Goal: Task Accomplishment & Management: Complete application form

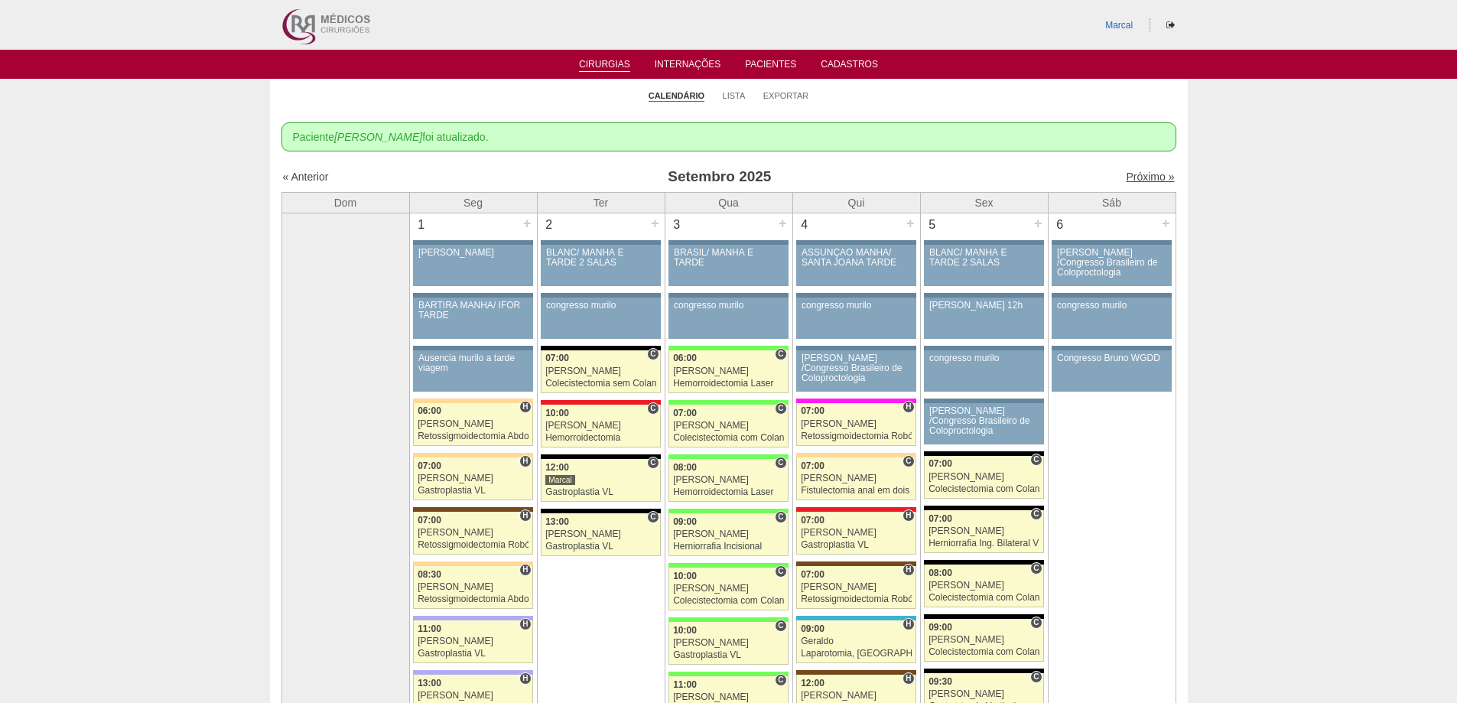
click at [1140, 177] on link "Próximo »" at bounding box center [1150, 177] width 48 height 12
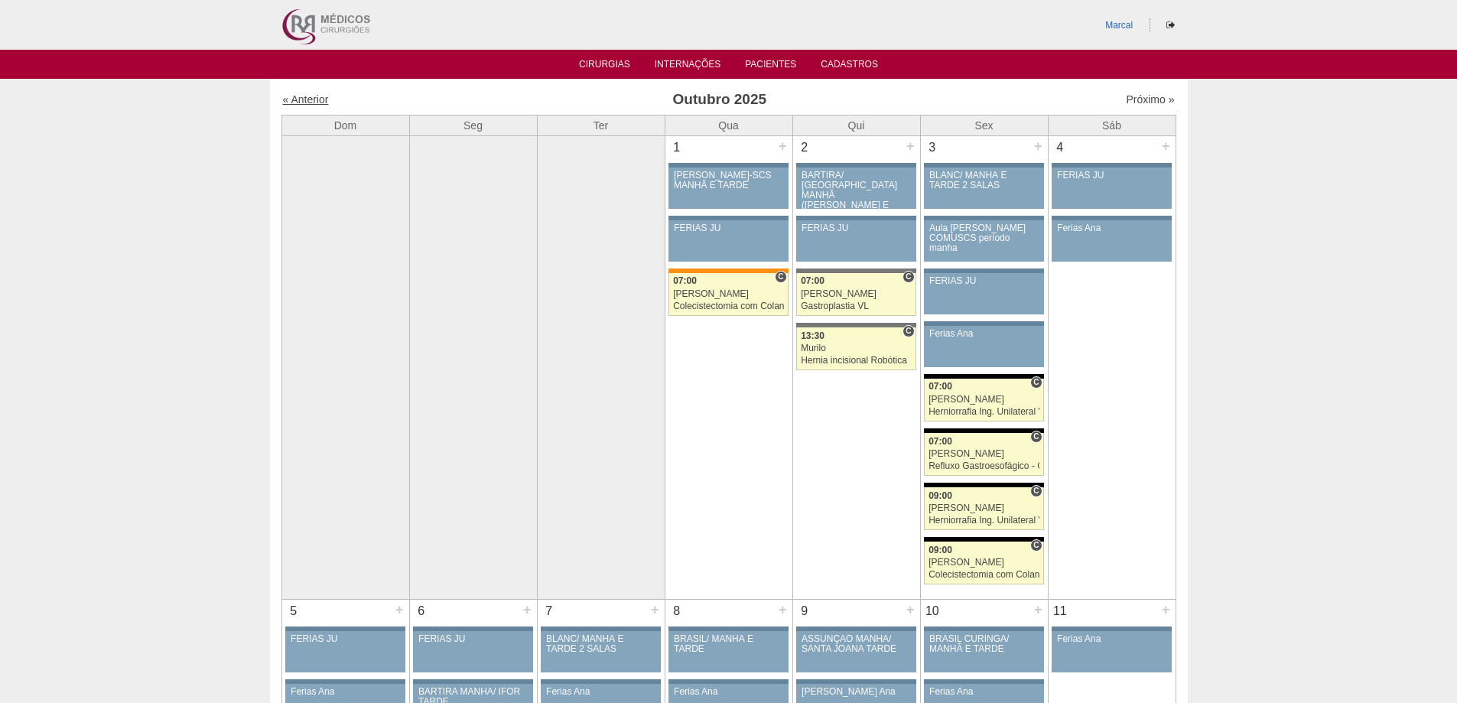
click at [308, 102] on link "« Anterior" at bounding box center [306, 99] width 46 height 12
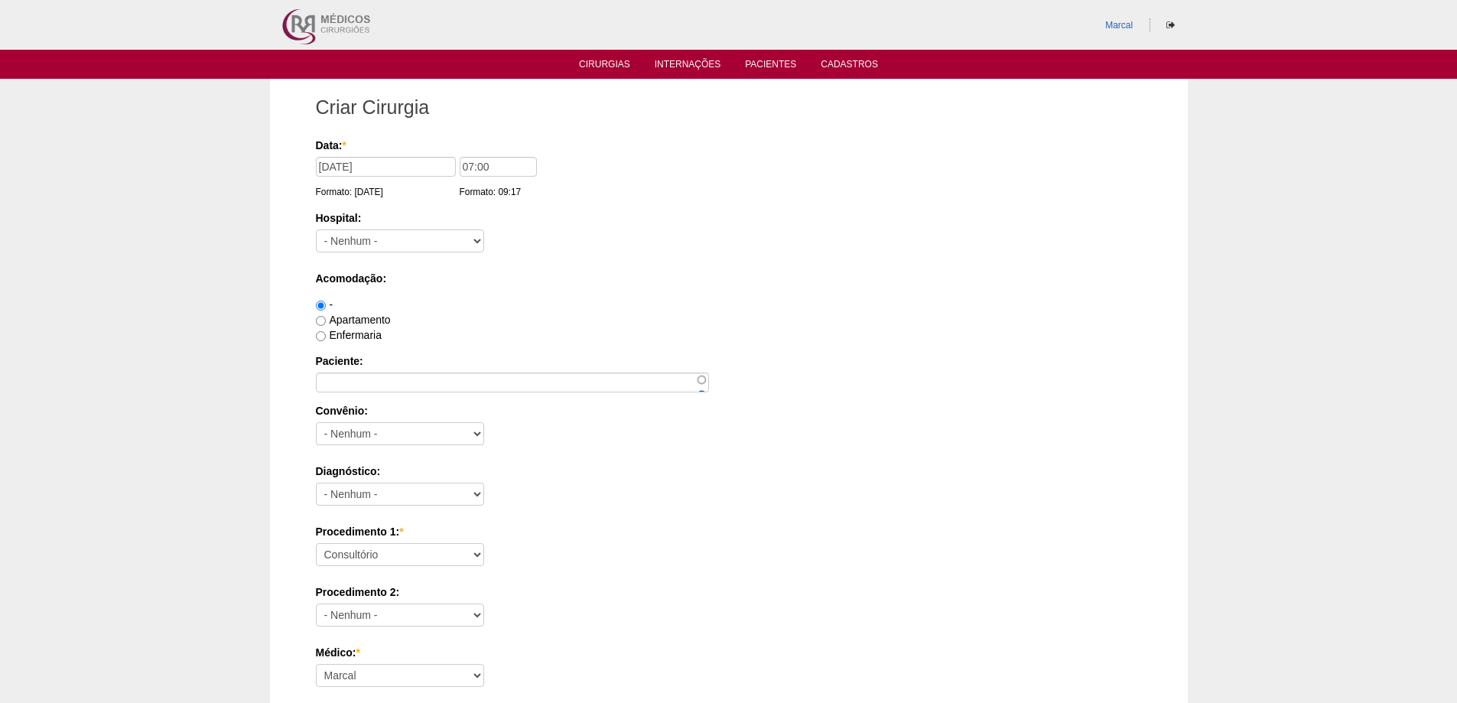
type input "07:00"
click at [480, 240] on select "- [GEOGRAPHIC_DATA] - [DATE] [PERSON_NAME] Alvorada América Assunção Bartira Be…" at bounding box center [400, 240] width 168 height 23
select select "56"
click at [316, 229] on select "- [GEOGRAPHIC_DATA] - [DATE] [PERSON_NAME] Alvorada América Assunção Bartira Be…" at bounding box center [400, 240] width 168 height 23
click at [322, 320] on input "Apartamento" at bounding box center [321, 321] width 10 height 10
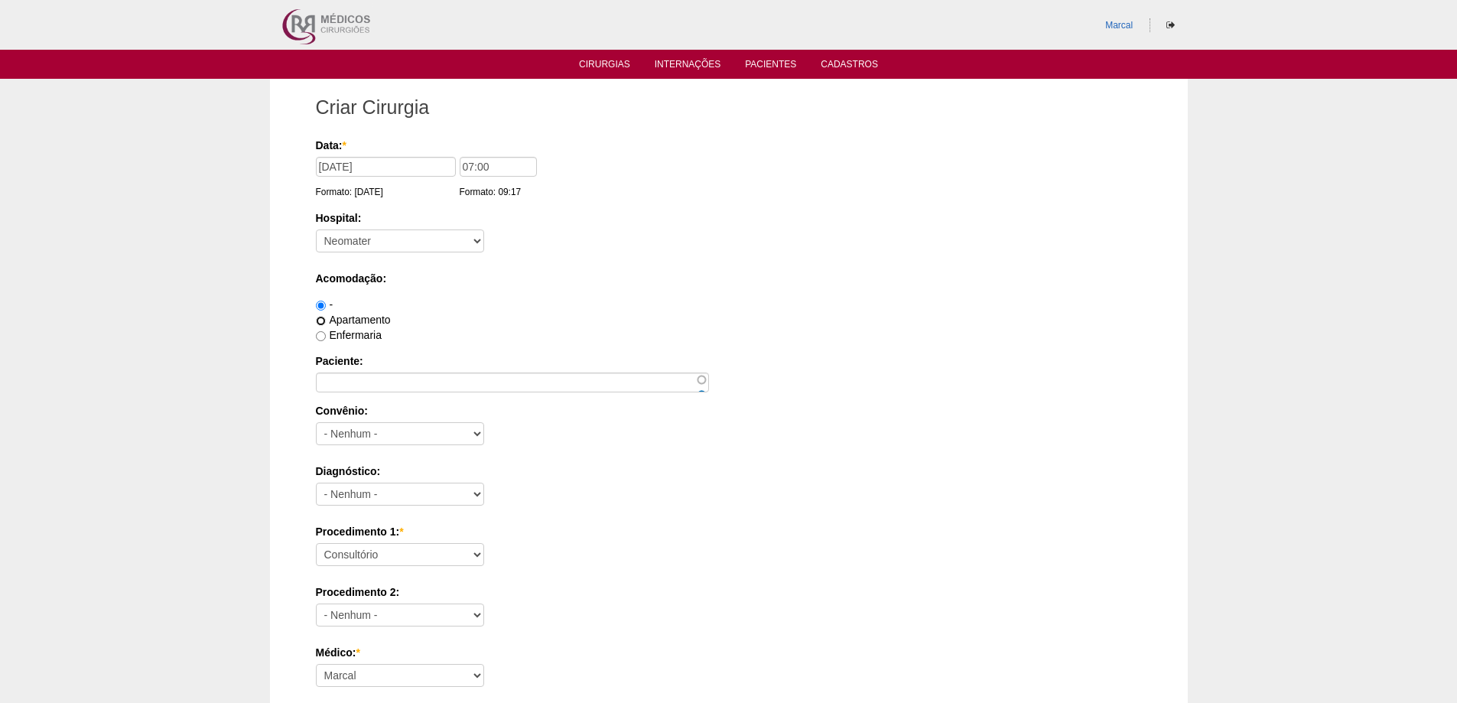
radio input "true"
click at [332, 376] on input "Paciente:" at bounding box center [512, 382] width 393 height 20
type input "Valdomiro Barbosa"
click at [481, 434] on select "- Nenhum - Abet Afresp Allianz Amil Blue Life Caasp Cabesp Caixa de Pensões Car…" at bounding box center [400, 433] width 168 height 23
select select "9803"
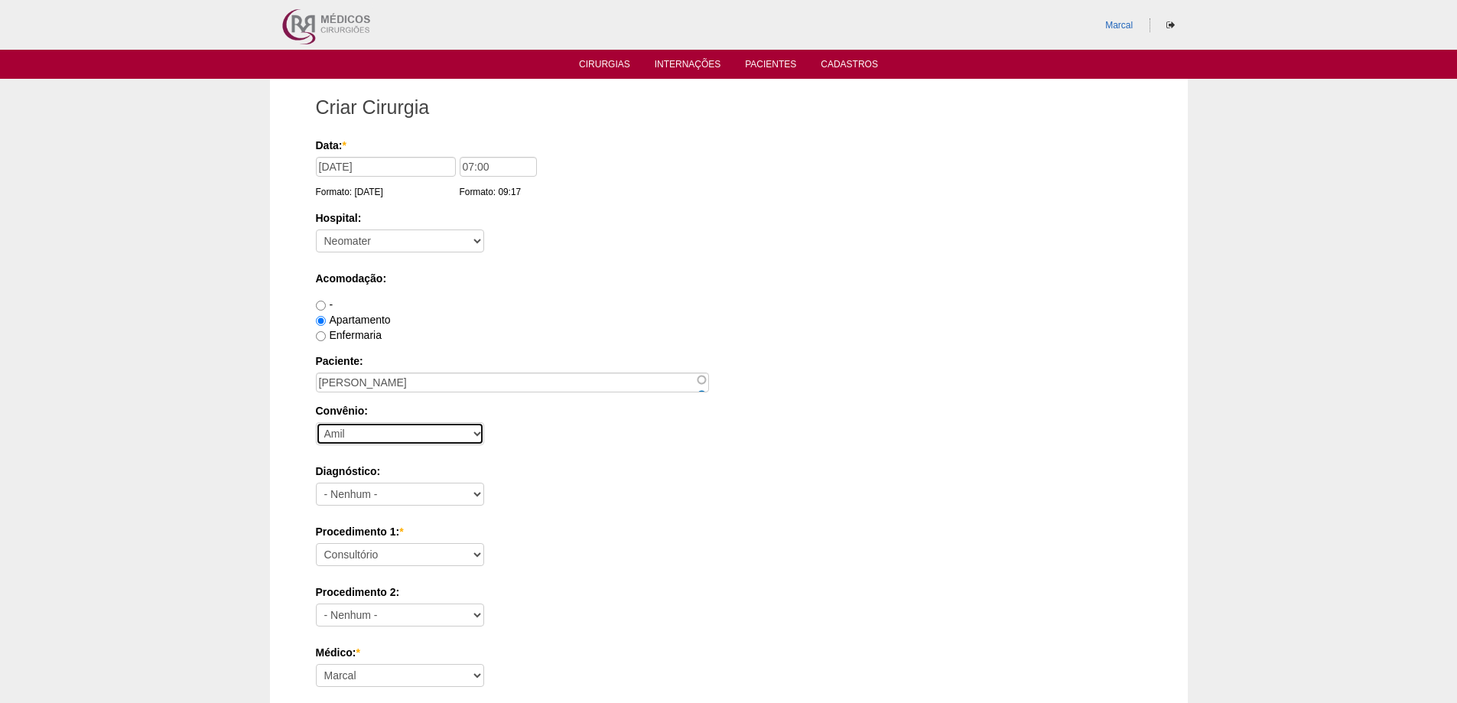
click at [316, 422] on select "- Nenhum - Abet Afresp Allianz Amil Blue Life Caasp Cabesp Caixa de Pensões Car…" at bounding box center [400, 433] width 168 height 23
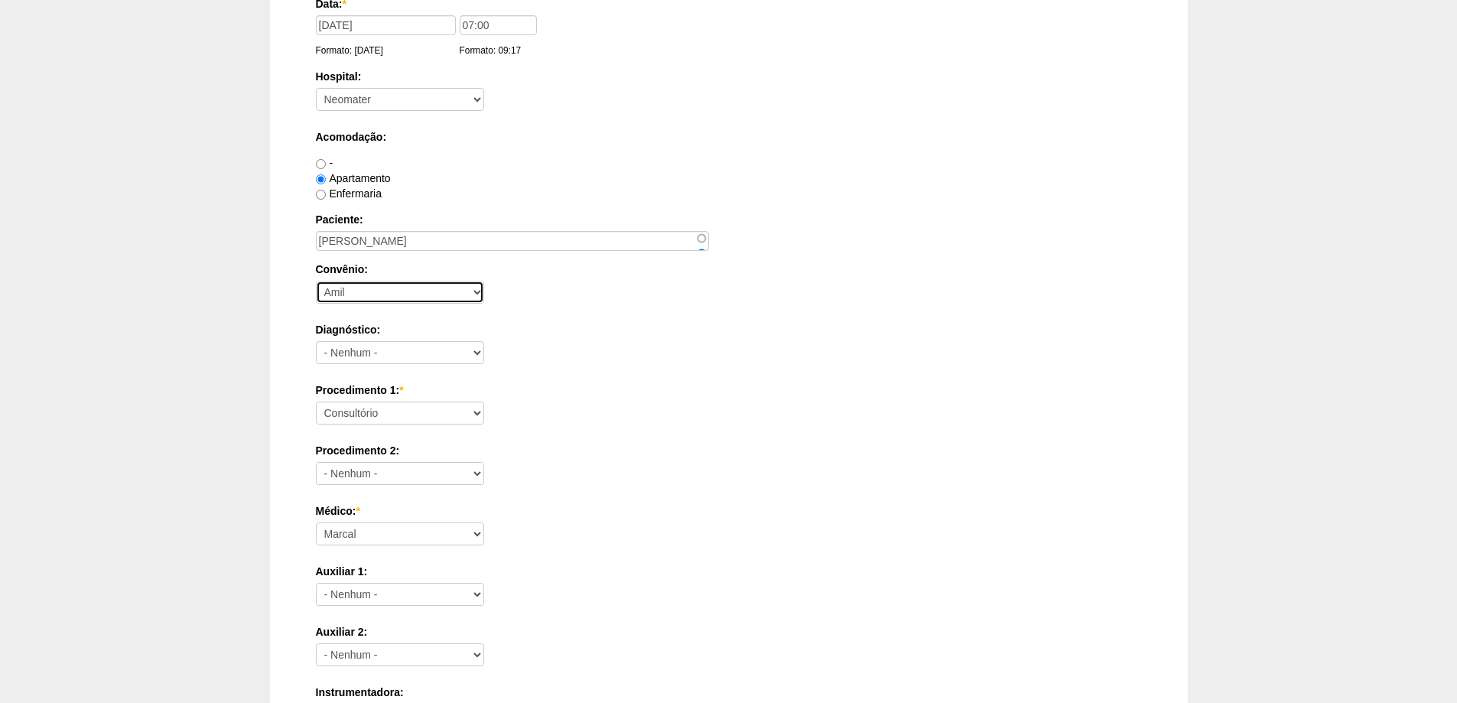
scroll to position [153, 0]
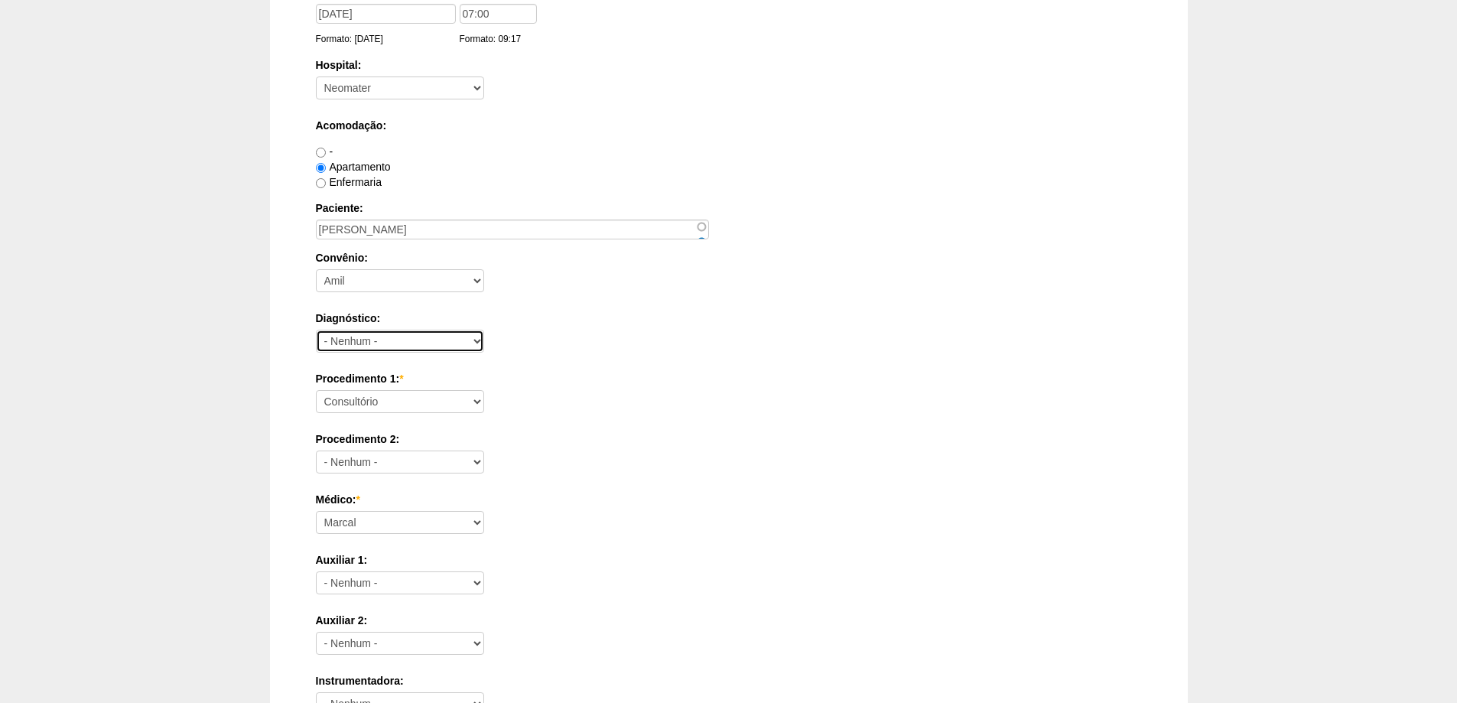
click at [477, 340] on select "- Nenhum - Abdome Agudo Abscesso Hepático Abscesso Perianal Abscesso Peritoneal…" at bounding box center [400, 341] width 168 height 23
select select "3707"
click at [316, 330] on select "- Nenhum - Abdome Agudo Abscesso Hepático Abscesso Perianal Abscesso Peritoneal…" at bounding box center [400, 341] width 168 height 23
click at [477, 395] on select "Consultório Abscesso Hepático - Drenagem Abscesso perianal Amputação Abdômino P…" at bounding box center [400, 401] width 168 height 23
select select "3710"
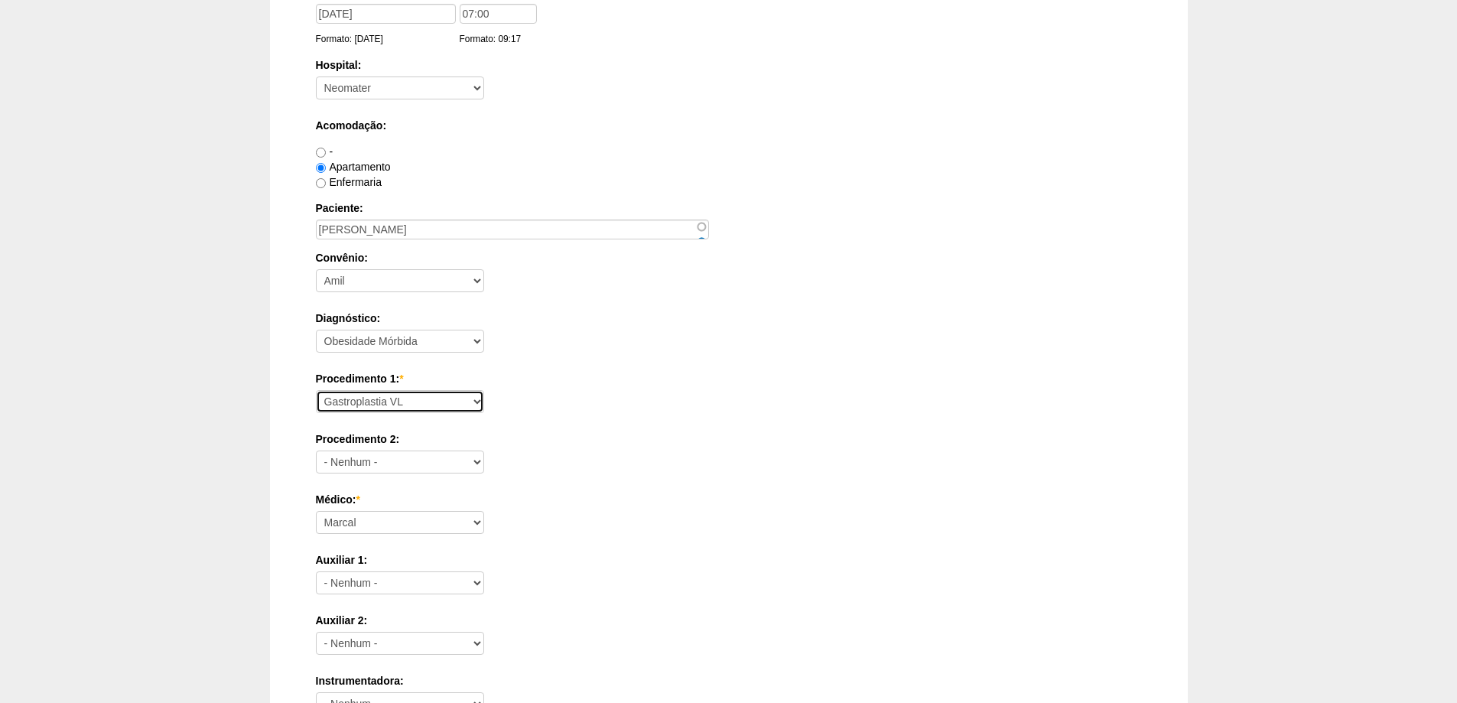
click at [316, 390] on select "Consultório Abscesso Hepático - Drenagem Abscesso perianal Amputação Abdômino P…" at bounding box center [400, 401] width 168 height 23
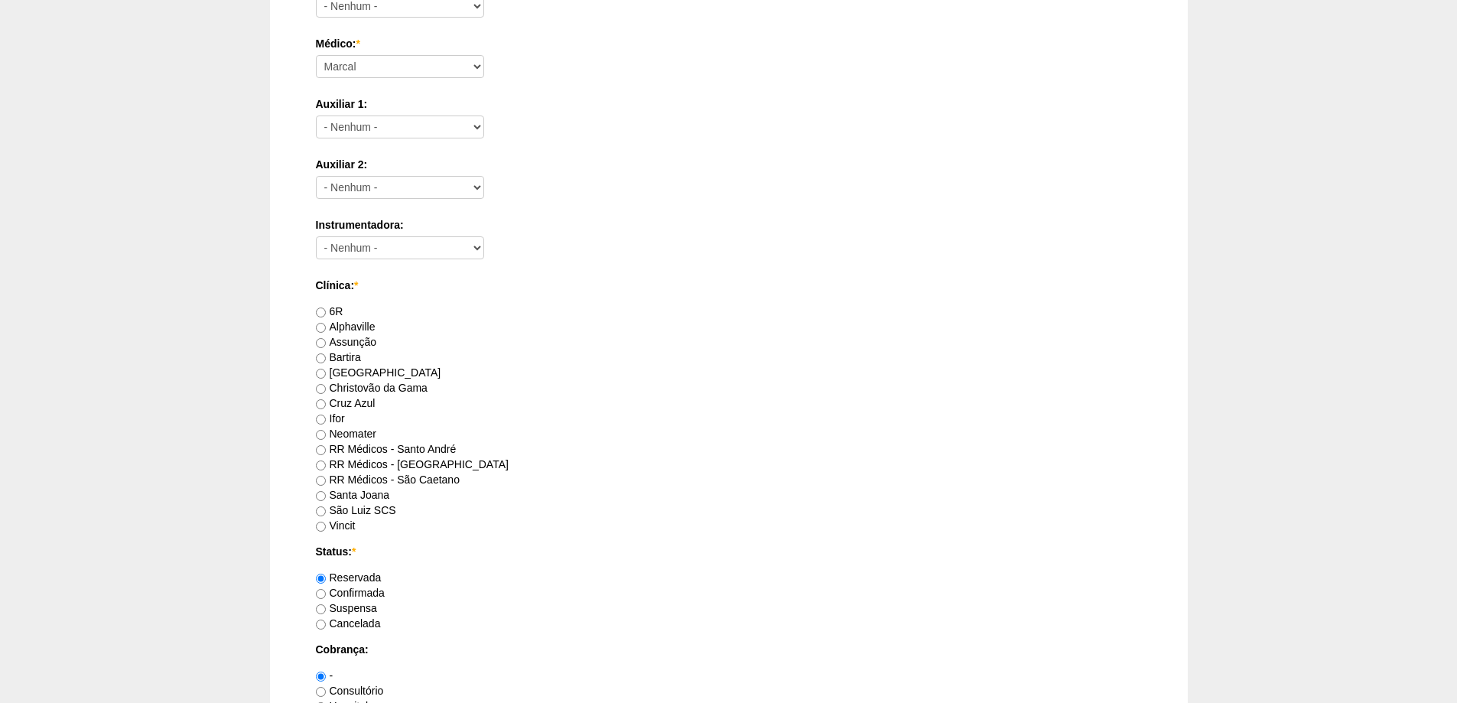
scroll to position [688, 0]
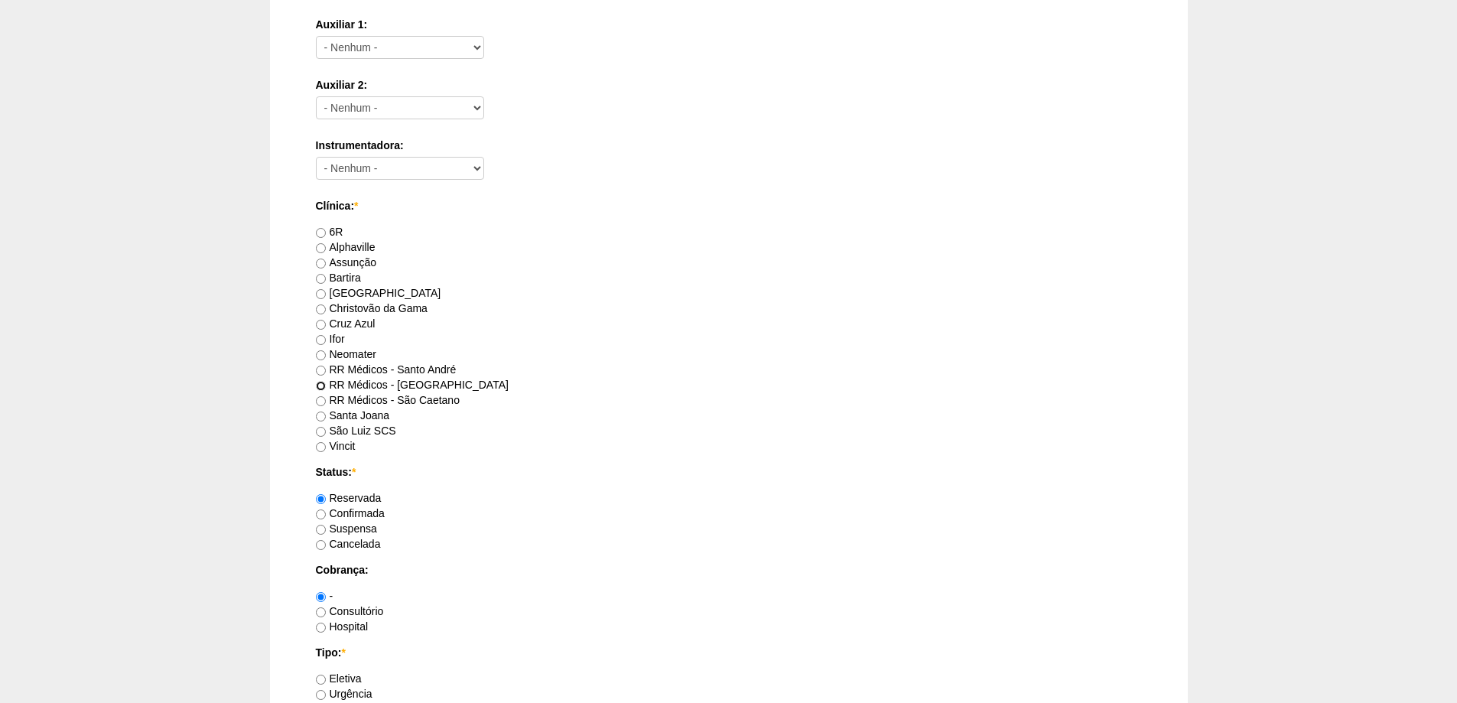
click at [319, 389] on input "RR Médicos - São Bernardo do Campo" at bounding box center [321, 386] width 10 height 10
radio input "true"
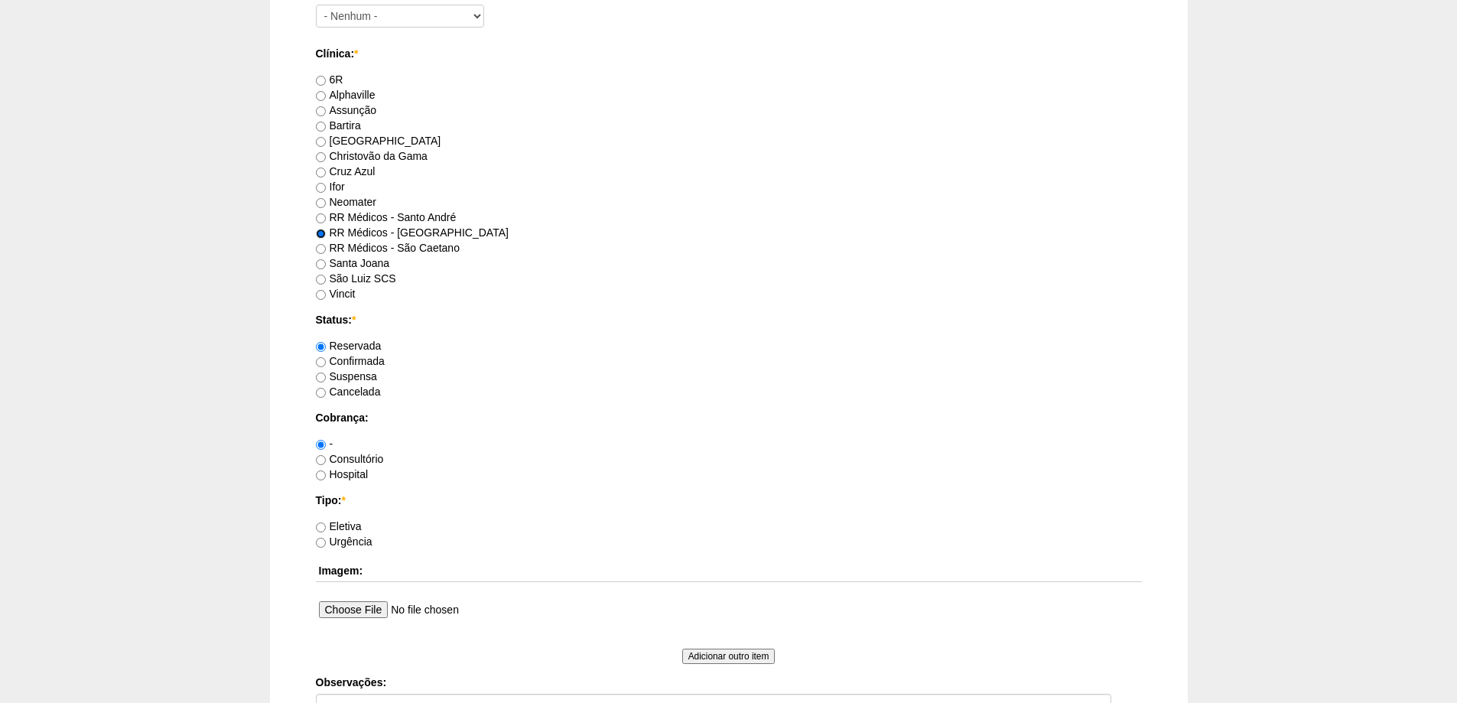
scroll to position [841, 0]
click at [318, 457] on input "Consultório" at bounding box center [321, 459] width 10 height 10
radio input "true"
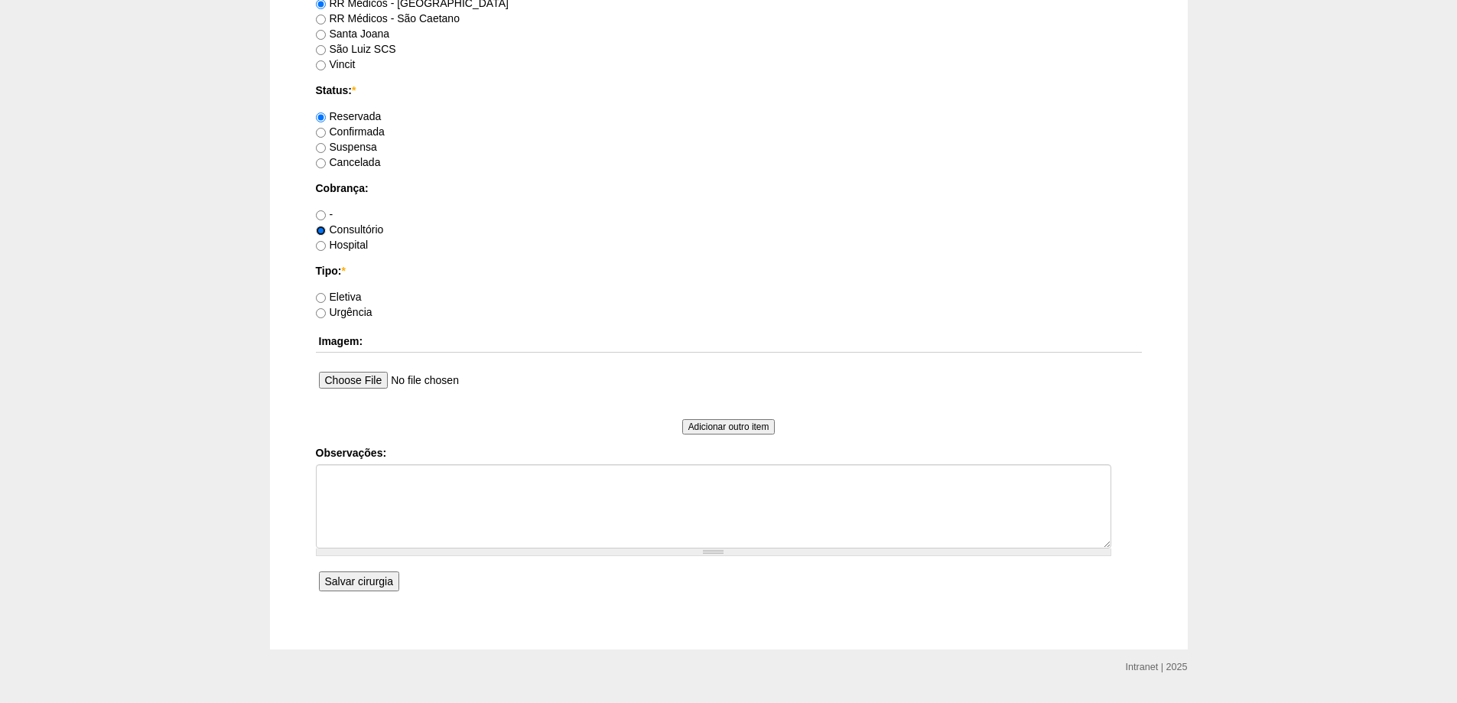
scroll to position [1071, 0]
click at [320, 298] on input "Eletiva" at bounding box center [321, 297] width 10 height 10
radio input "true"
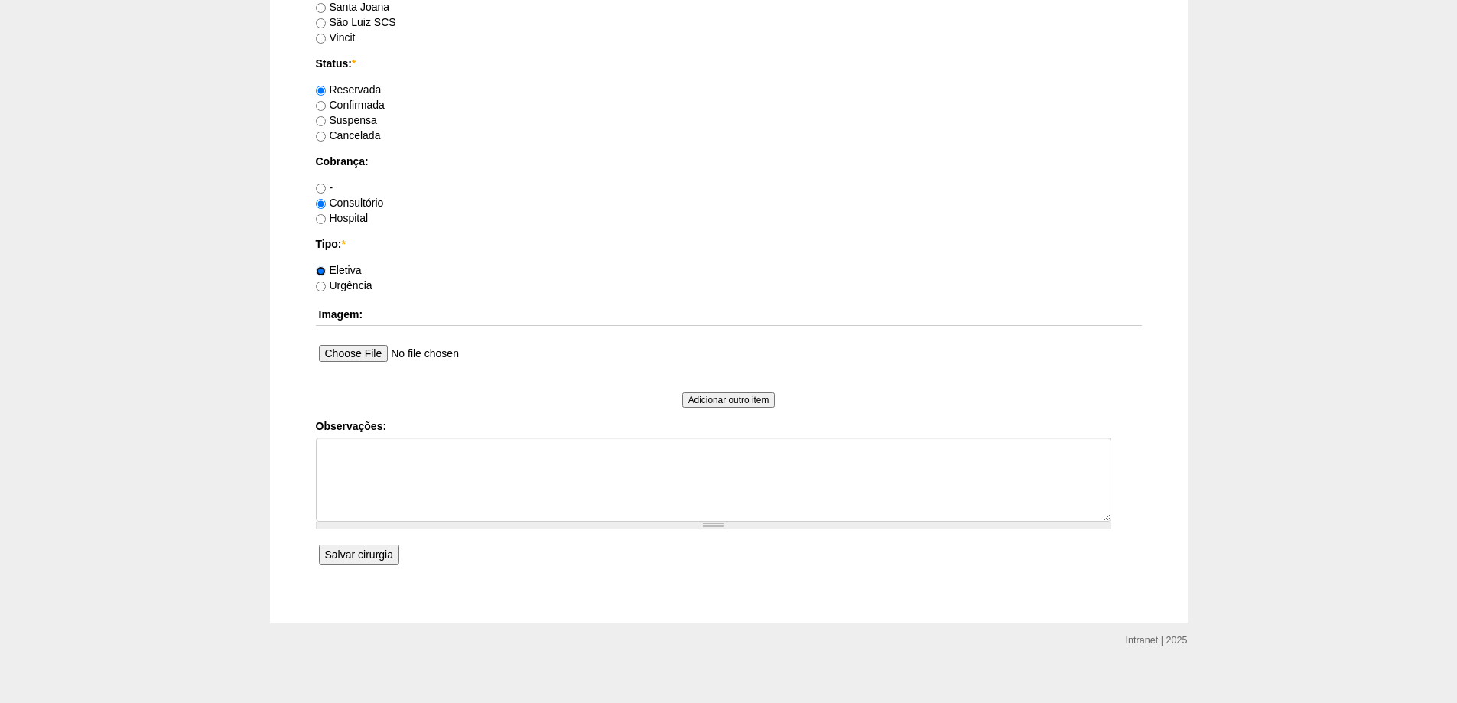
scroll to position [1109, 0]
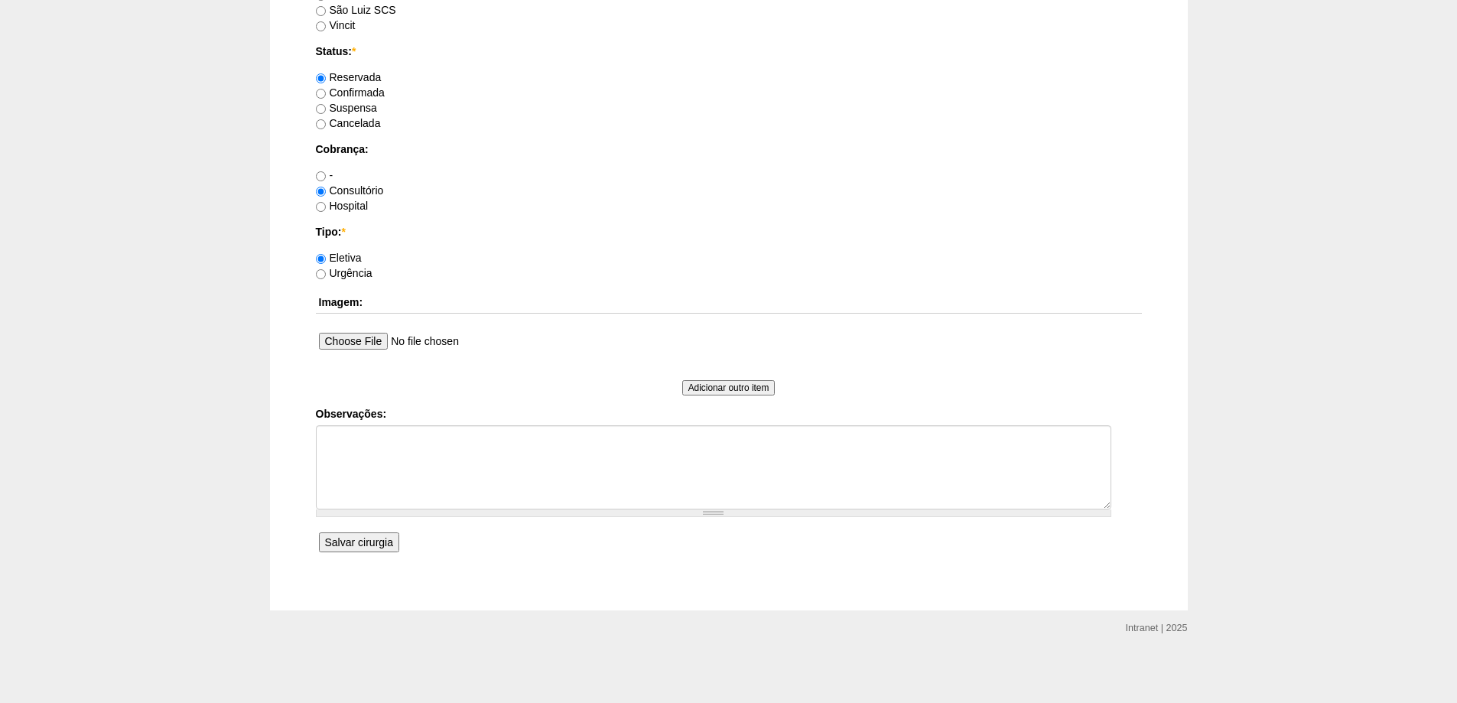
click at [356, 539] on input "Salvar cirurgia" at bounding box center [359, 542] width 80 height 20
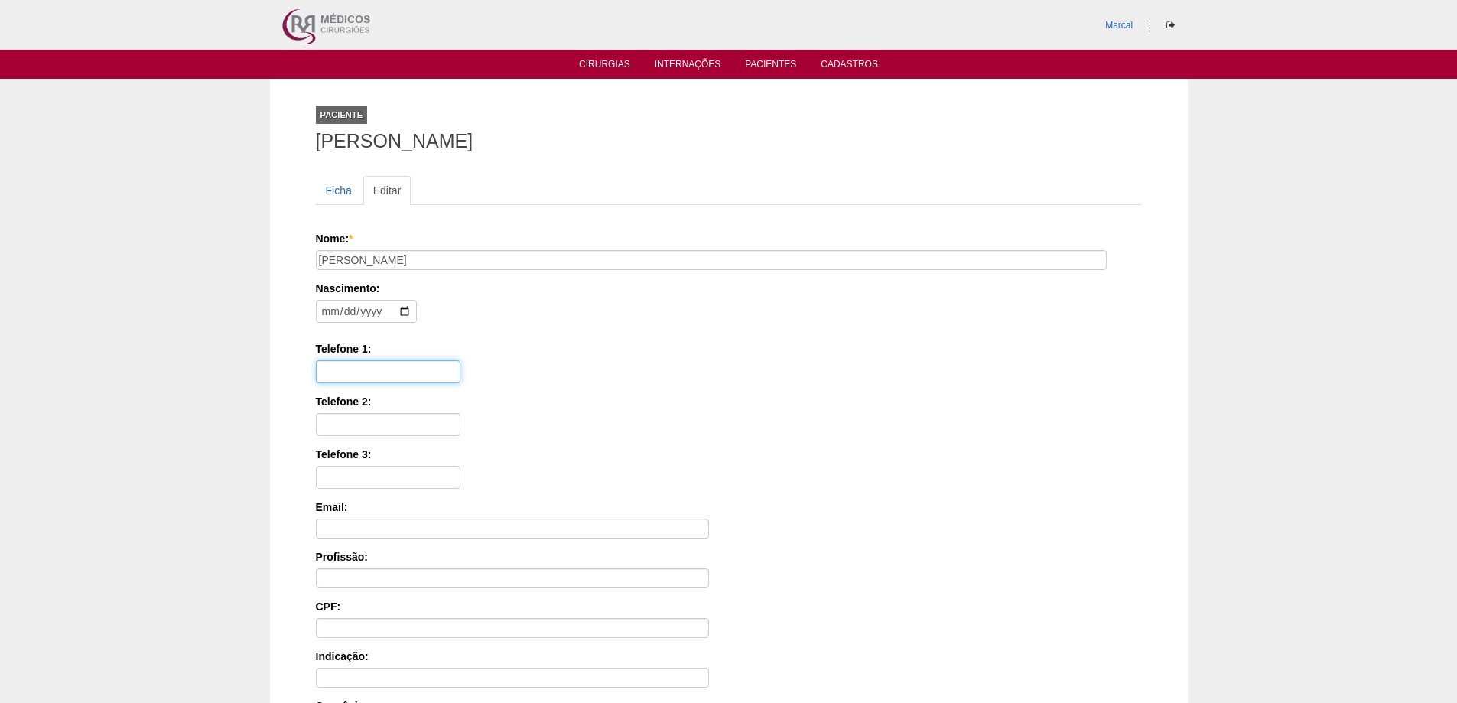
click at [343, 366] on input "Telefone 1:" at bounding box center [388, 371] width 145 height 23
type input "11 93928 5404"
click at [338, 418] on input "Telefone 2:" at bounding box center [388, 424] width 145 height 23
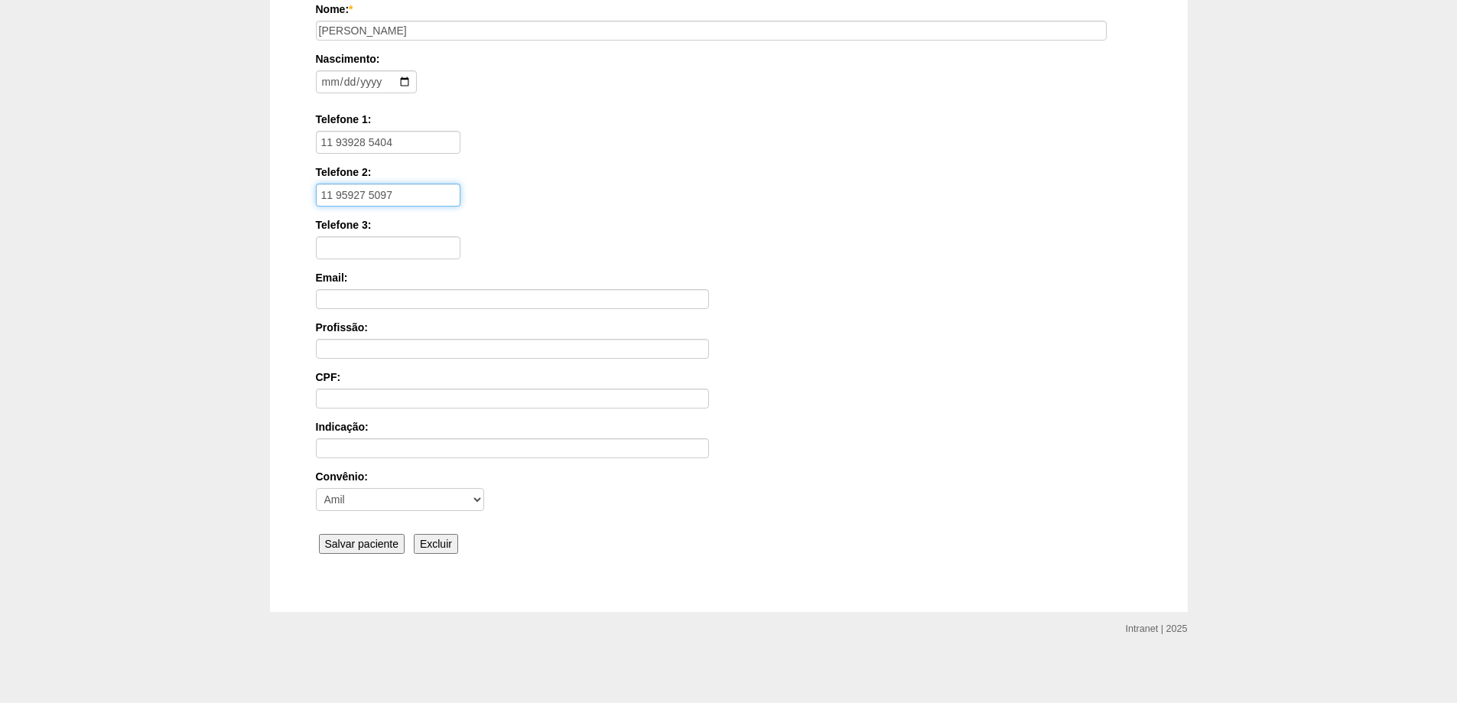
scroll to position [231, 0]
type input "11 95927 5097"
click at [365, 544] on input "Salvar paciente" at bounding box center [362, 542] width 86 height 20
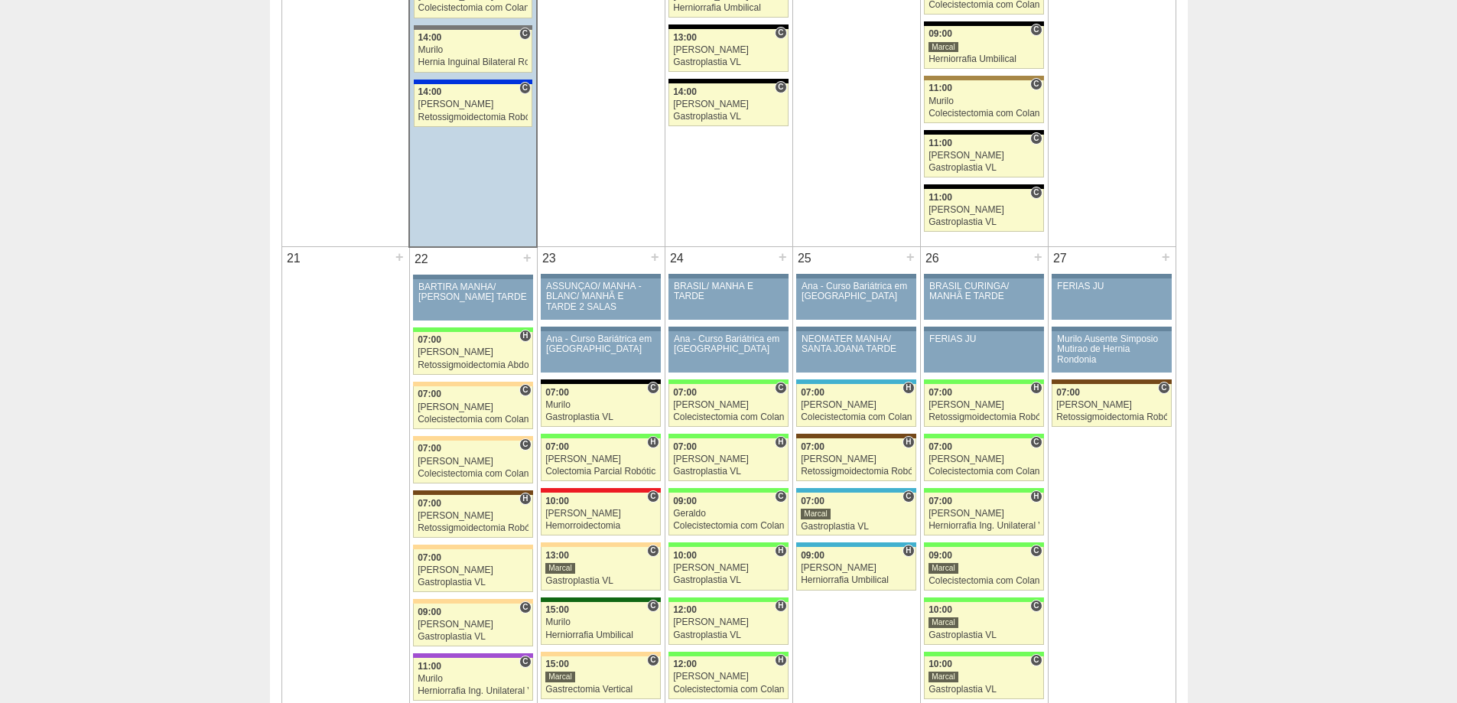
scroll to position [2142, 0]
